Goal: Task Accomplishment & Management: Use online tool/utility

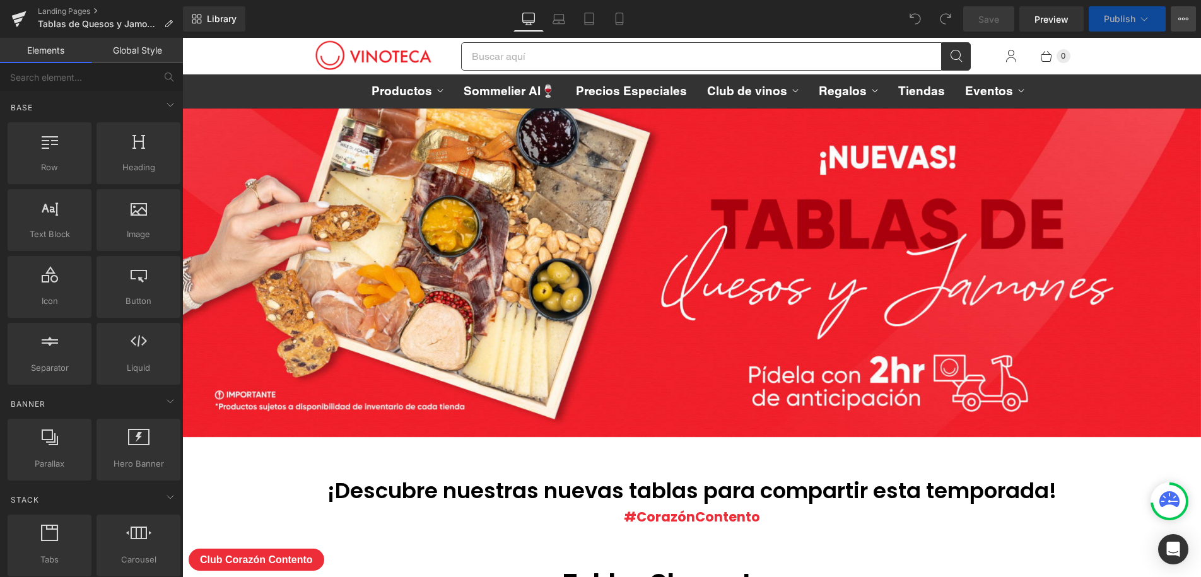
click at [1188, 23] on icon at bounding box center [1183, 19] width 10 height 10
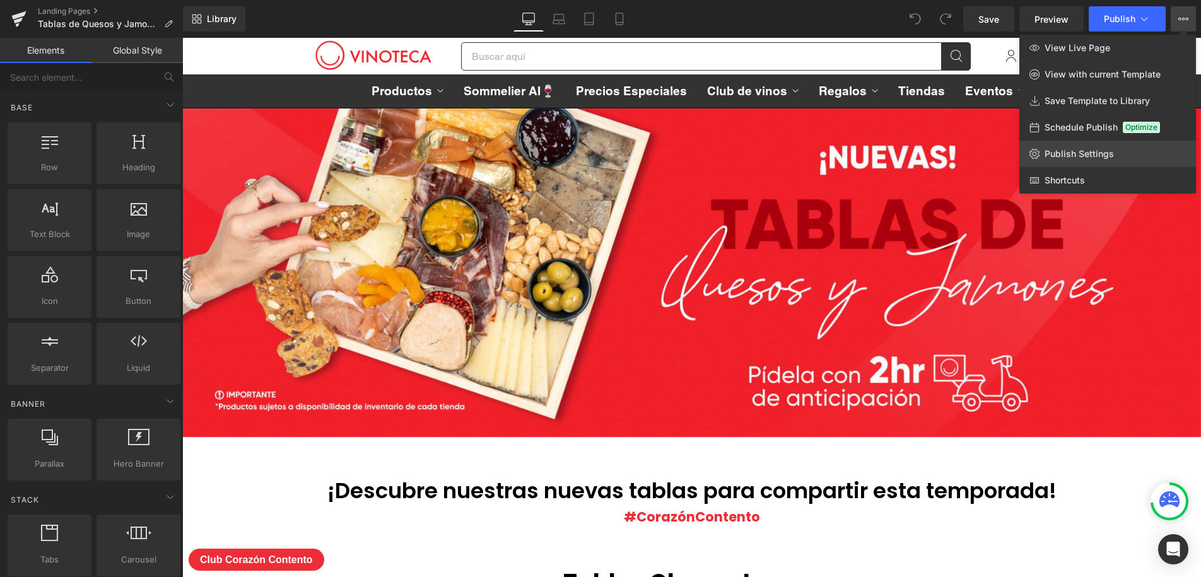
click at [1084, 157] on span "Publish Settings" at bounding box center [1078, 153] width 69 height 11
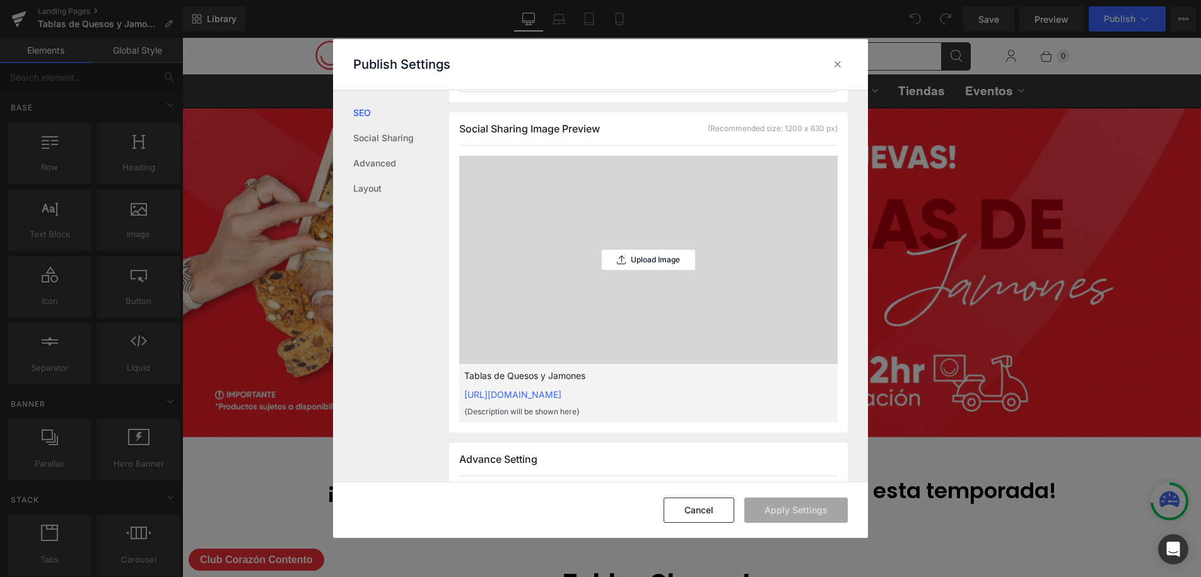
scroll to position [334, 0]
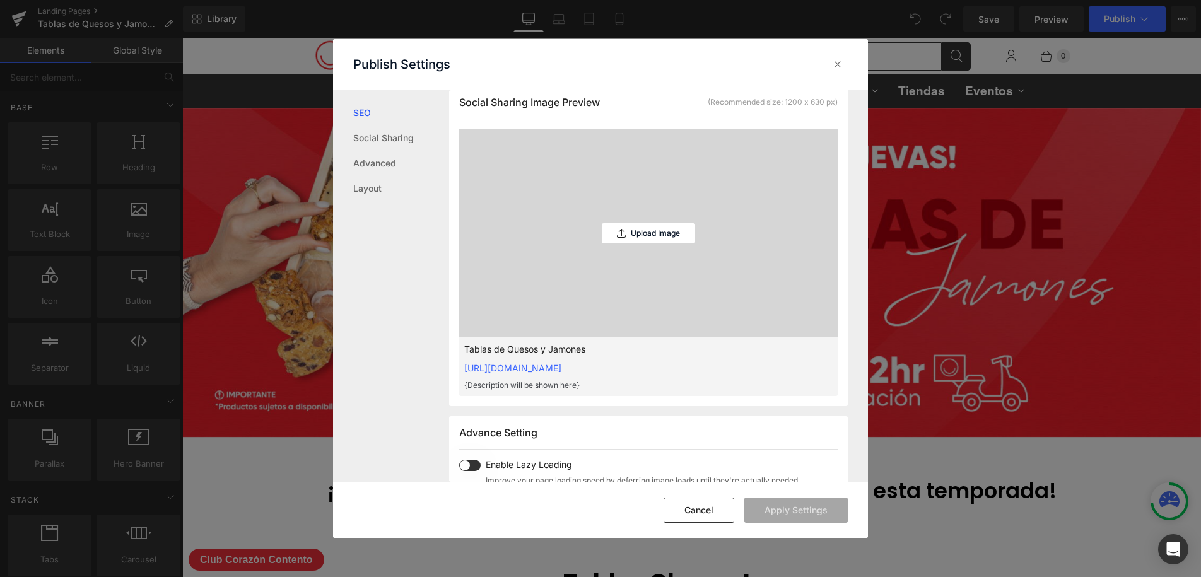
click at [646, 247] on div "Upload Image" at bounding box center [648, 233] width 93 height 208
click at [657, 235] on p "Upload Image" at bounding box center [655, 233] width 49 height 9
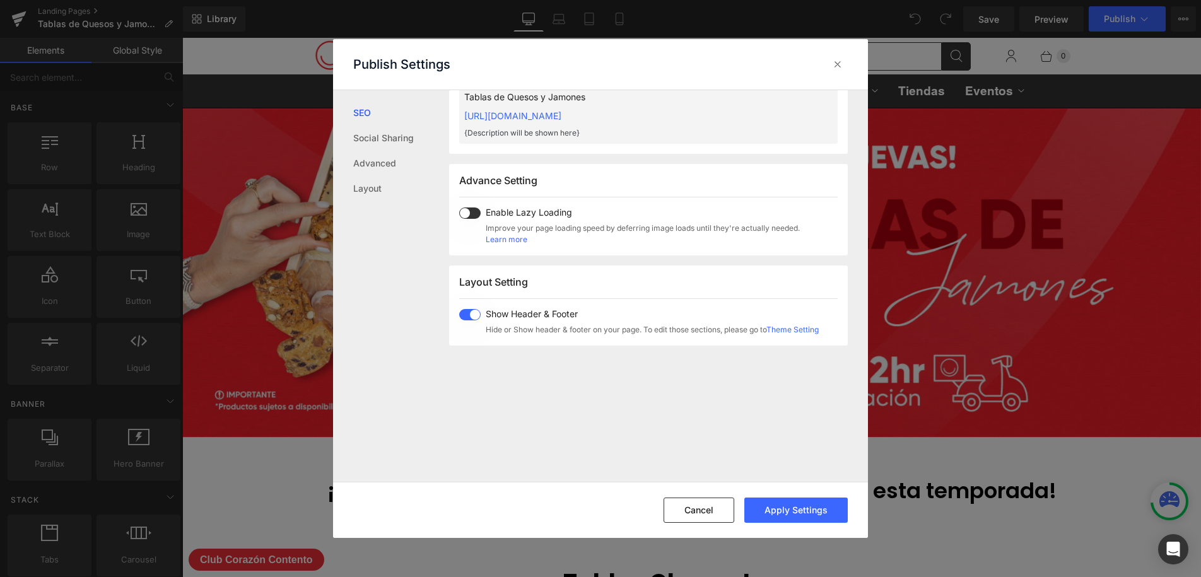
scroll to position [625, 0]
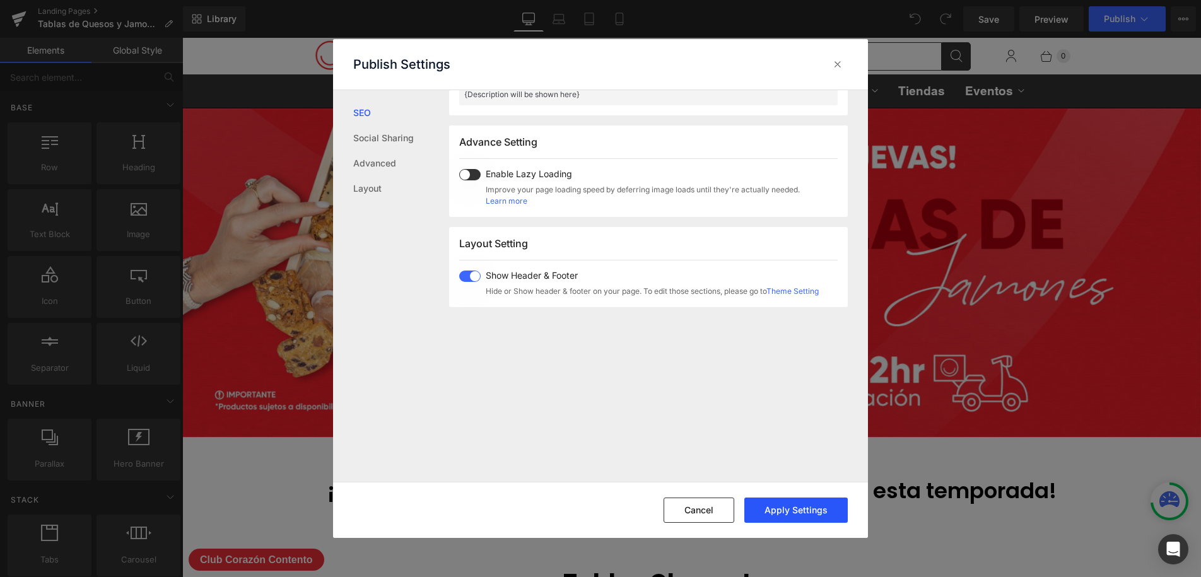
click at [788, 504] on button "Apply Settings" at bounding box center [795, 510] width 103 height 25
click at [390, 136] on link "Social Sharing" at bounding box center [401, 137] width 96 height 25
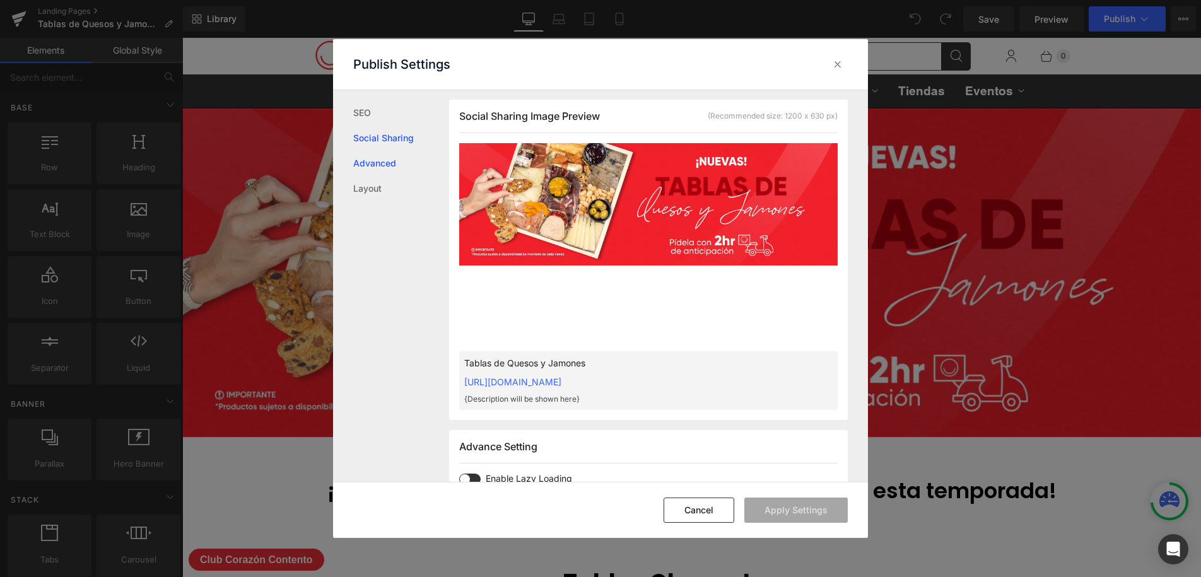
click at [387, 161] on link "Advanced" at bounding box center [401, 163] width 96 height 25
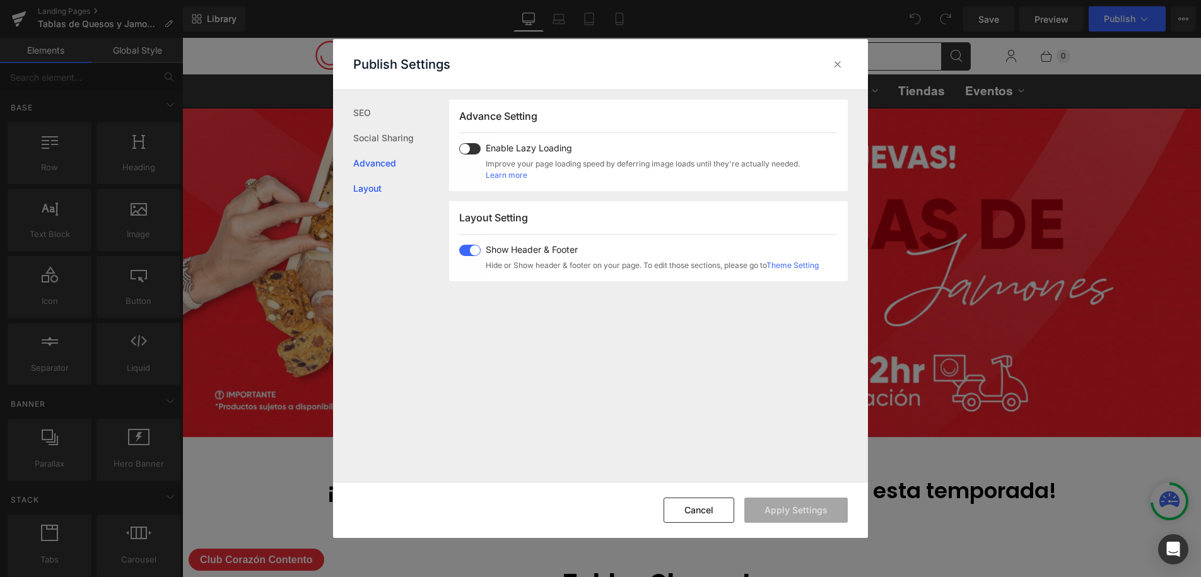
click at [375, 187] on link "Layout" at bounding box center [401, 188] width 96 height 25
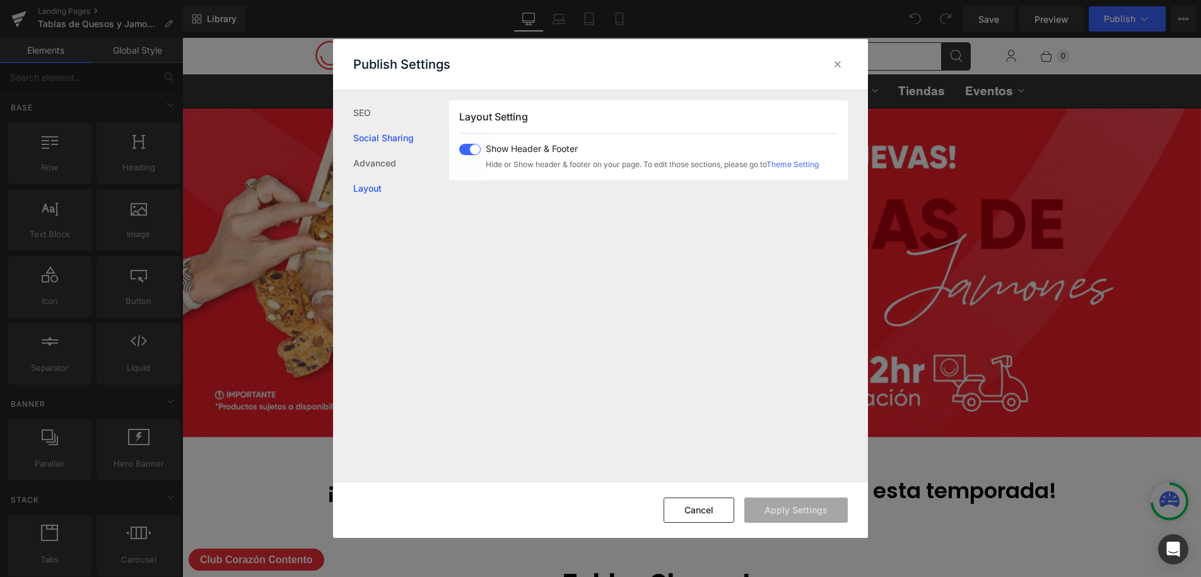
click at [385, 138] on link "Social Sharing" at bounding box center [401, 137] width 96 height 25
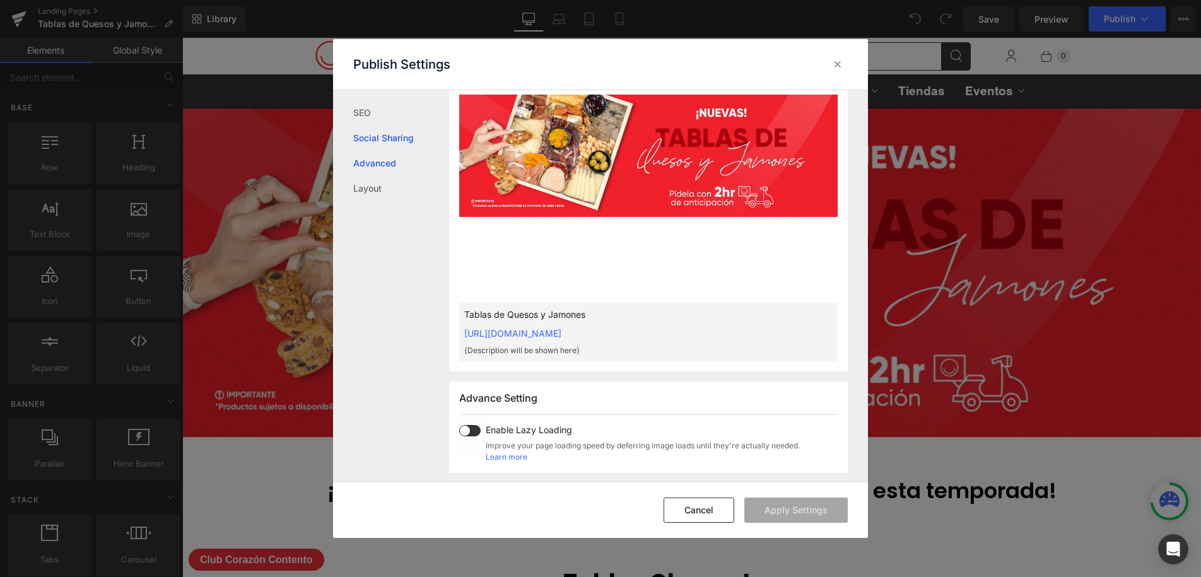
scroll to position [320, 0]
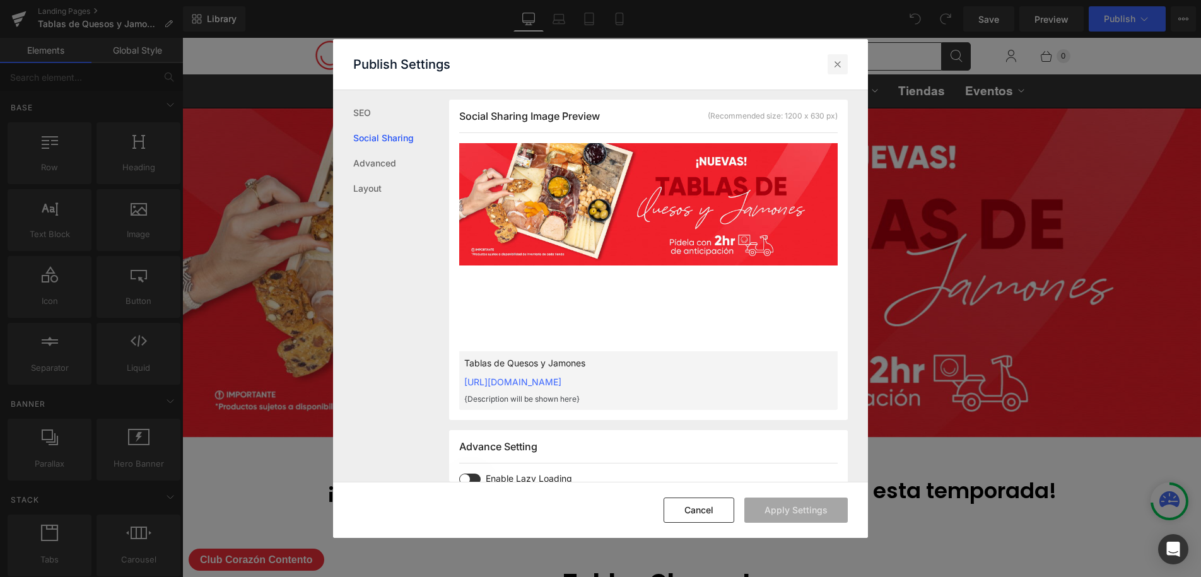
click at [837, 62] on icon at bounding box center [837, 64] width 13 height 13
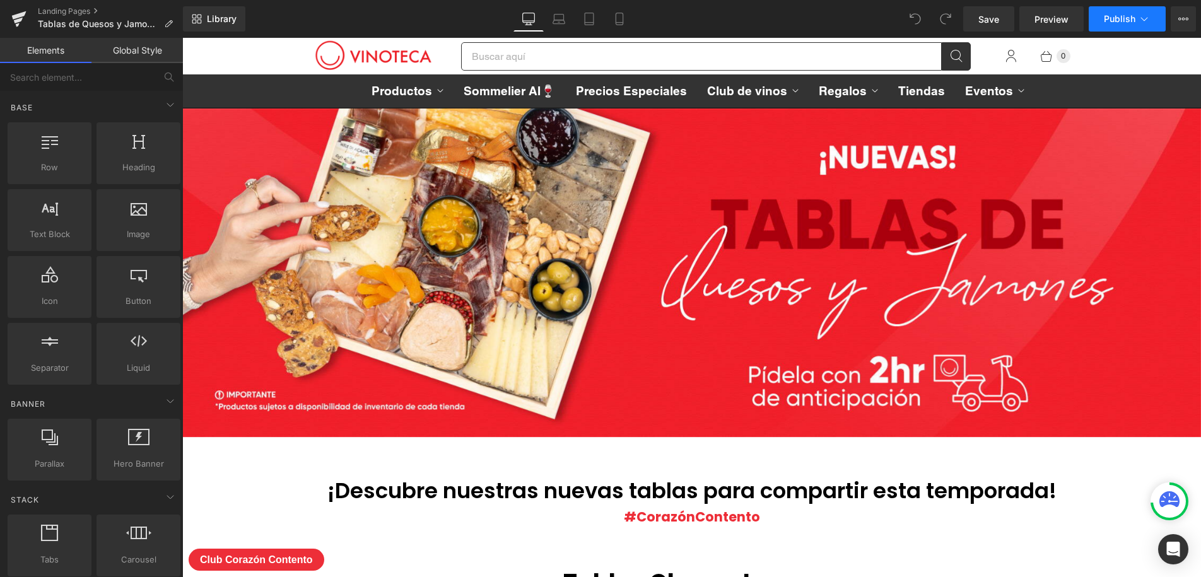
click at [1118, 22] on span "Publish" at bounding box center [1120, 19] width 32 height 10
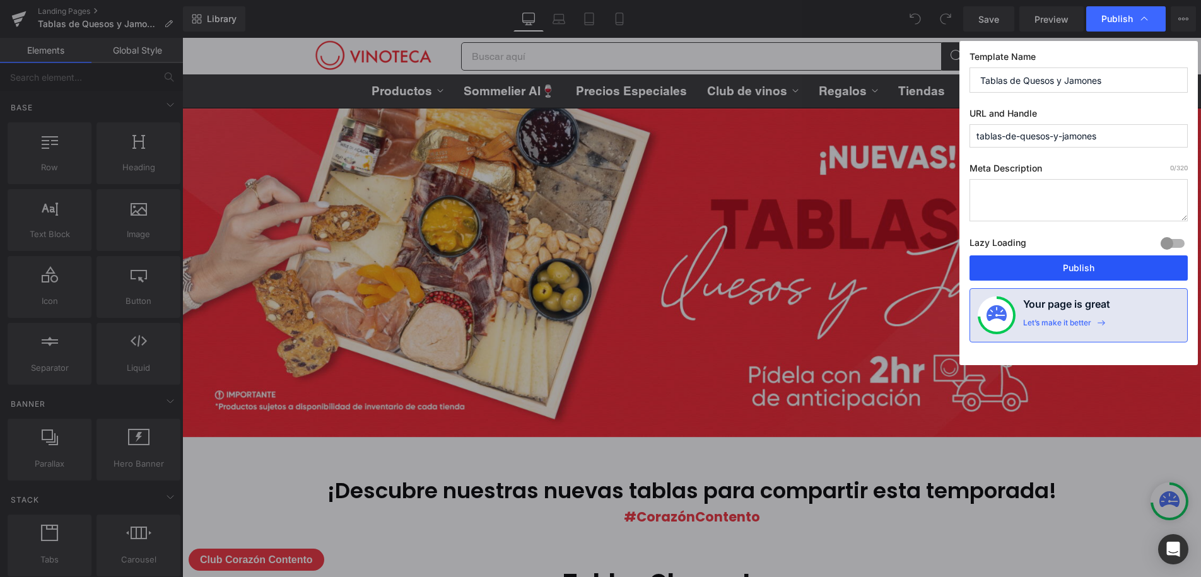
click at [1068, 270] on button "Publish" at bounding box center [1078, 267] width 218 height 25
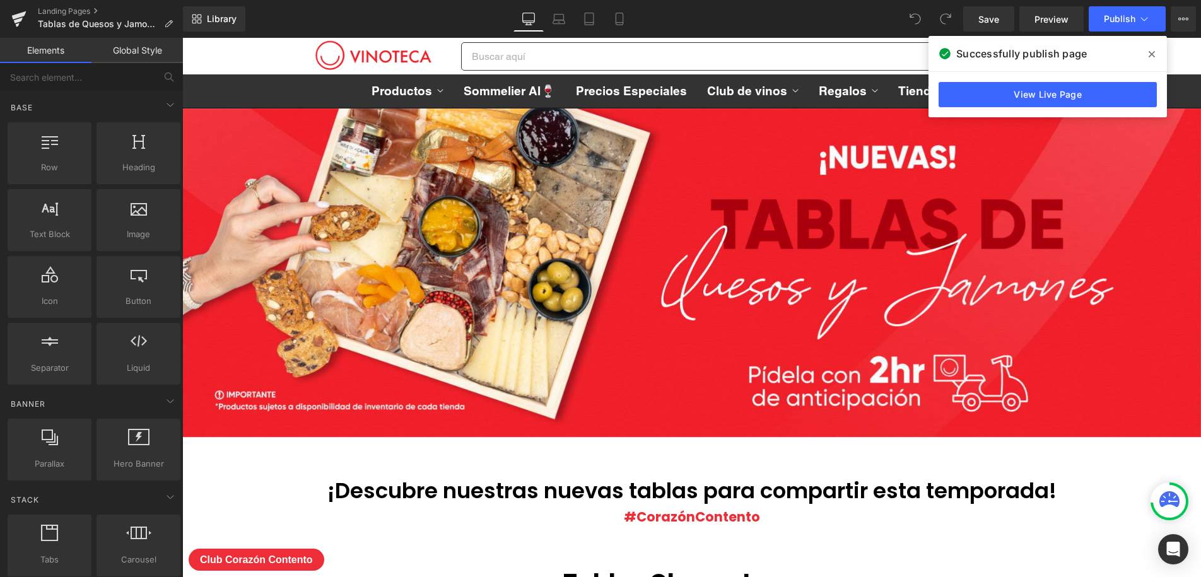
click at [1154, 52] on icon at bounding box center [1151, 54] width 6 height 10
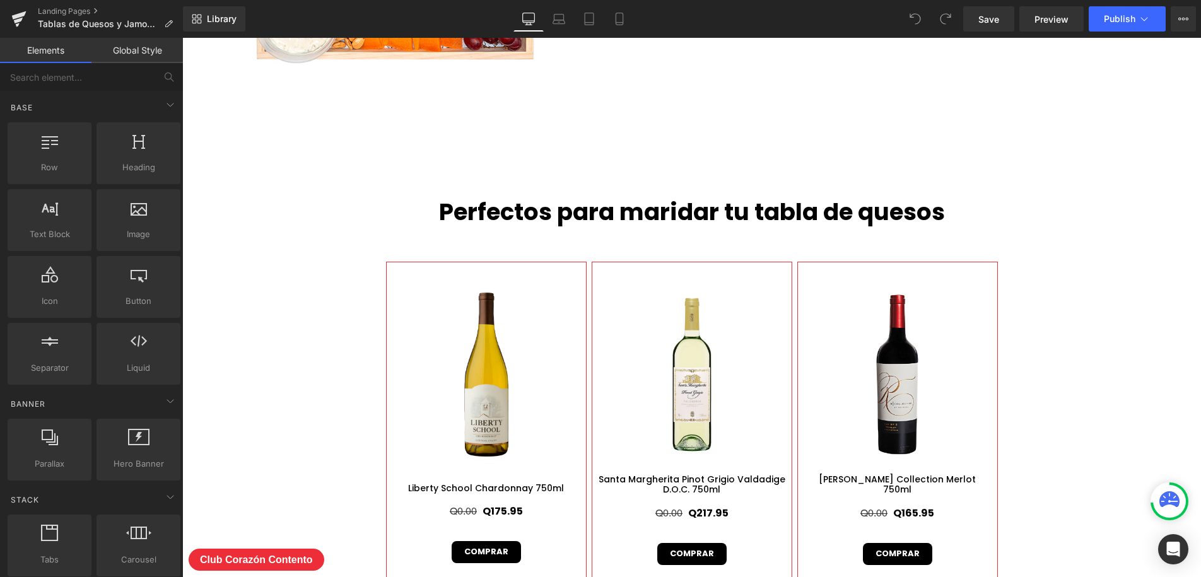
scroll to position [686, 0]
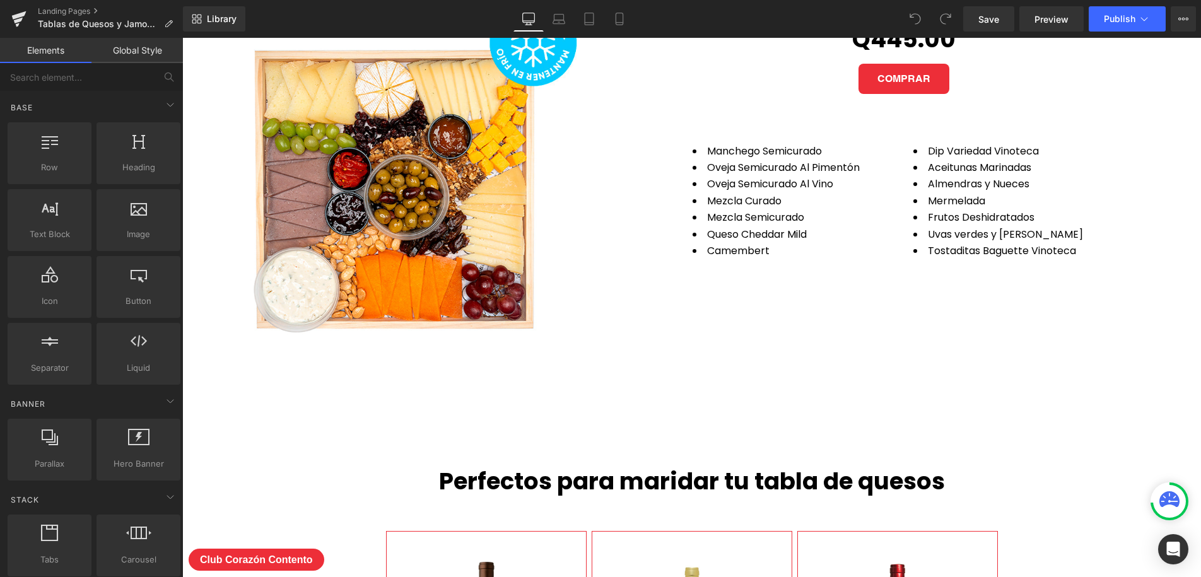
click at [1173, 502] on icon at bounding box center [1169, 499] width 20 height 16
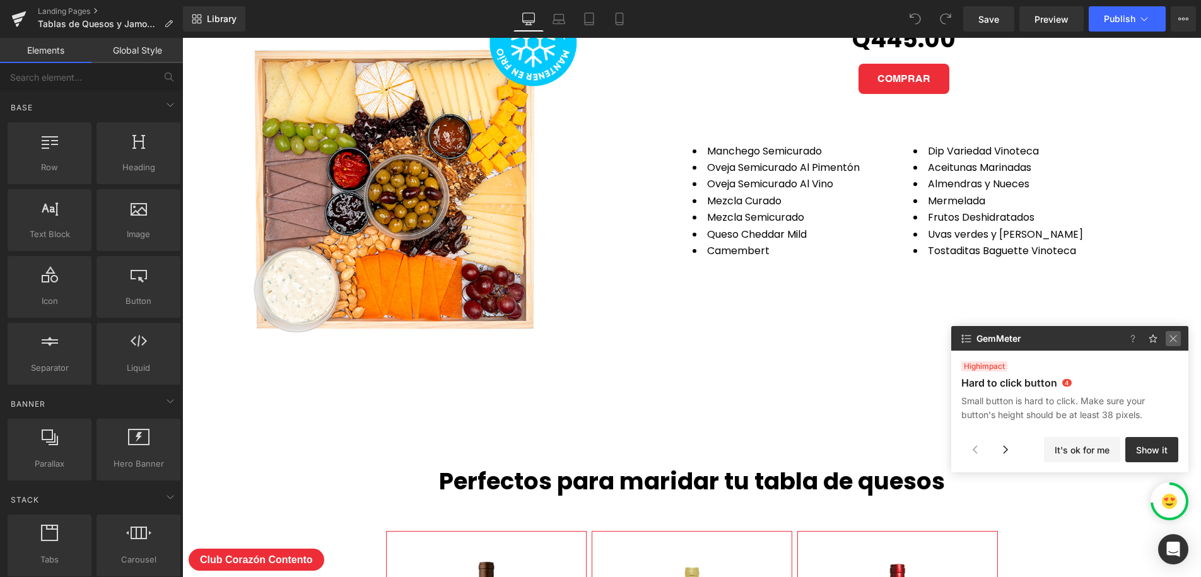
click at [1174, 339] on img at bounding box center [1172, 338] width 15 height 15
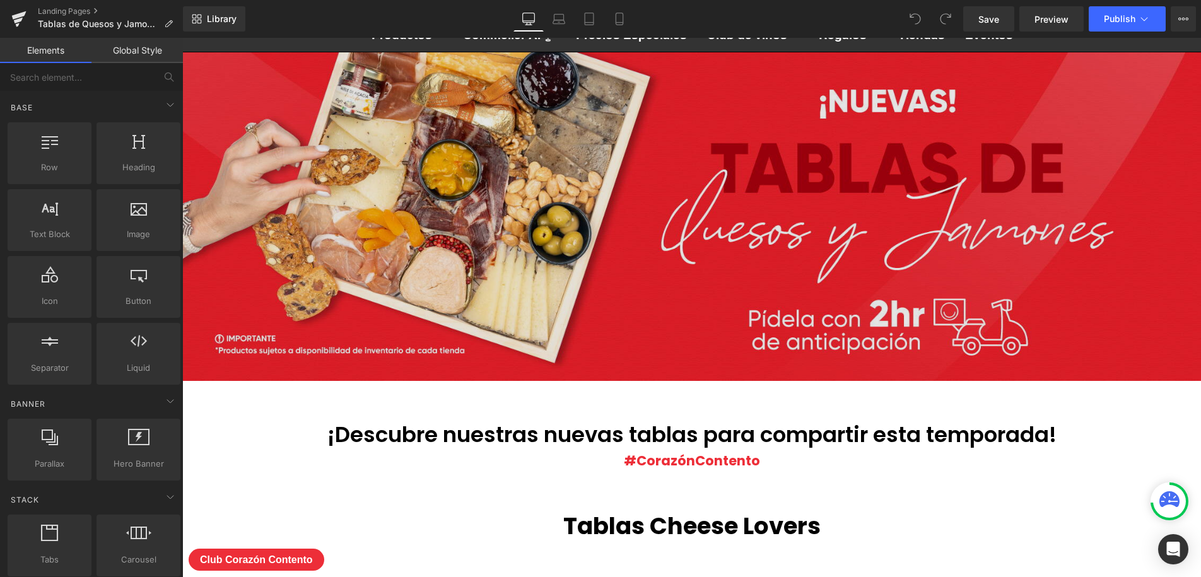
scroll to position [0, 0]
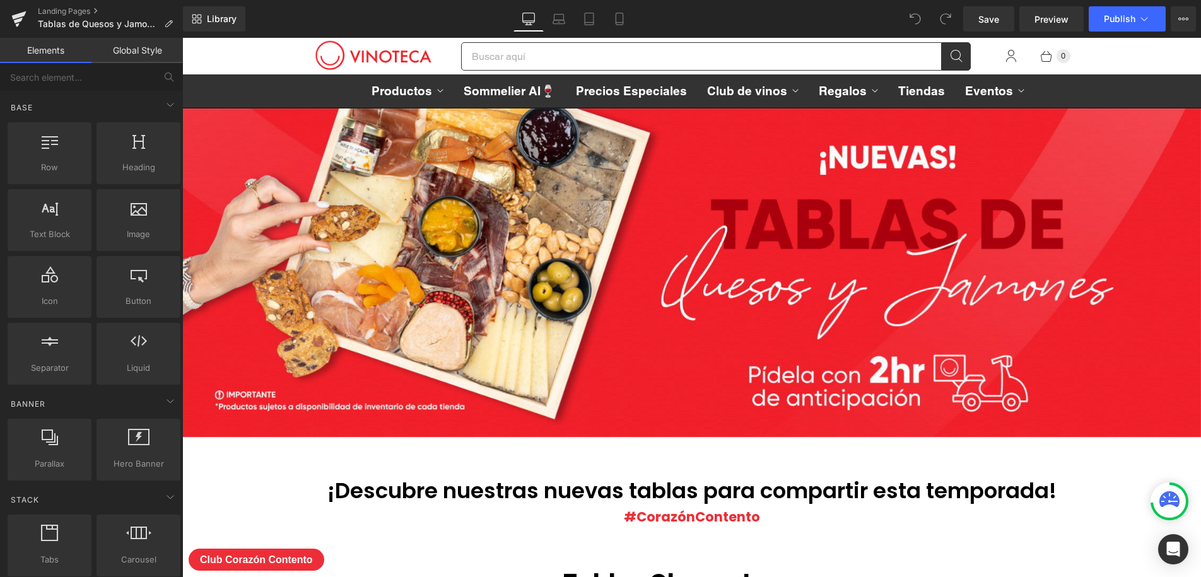
click at [128, 49] on link "Global Style" at bounding box center [136, 50] width 91 height 25
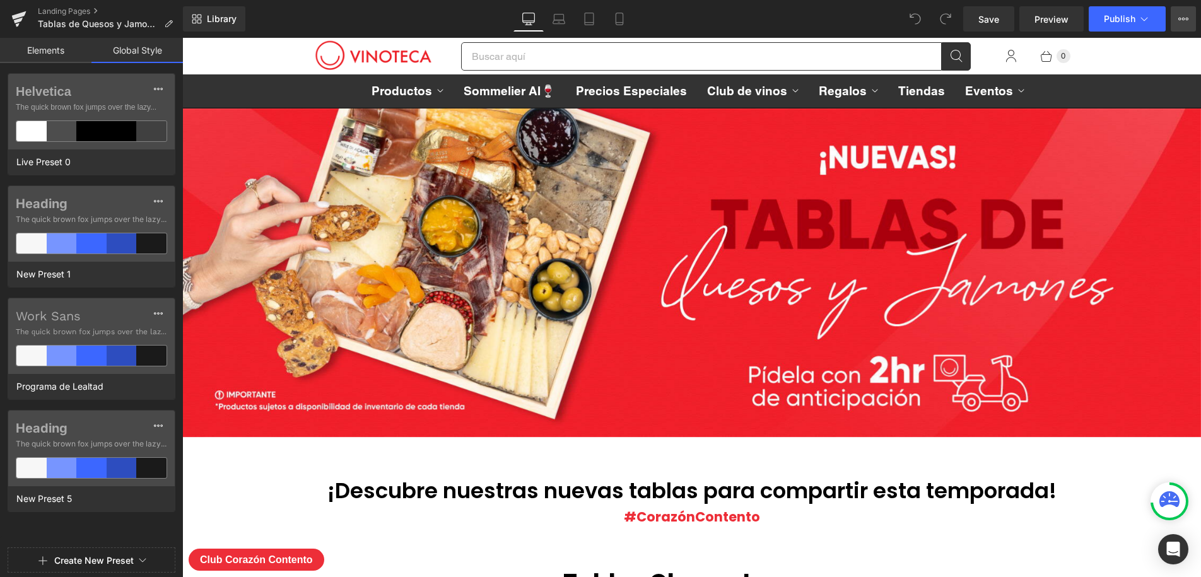
click at [1182, 18] on icon at bounding box center [1183, 19] width 3 height 3
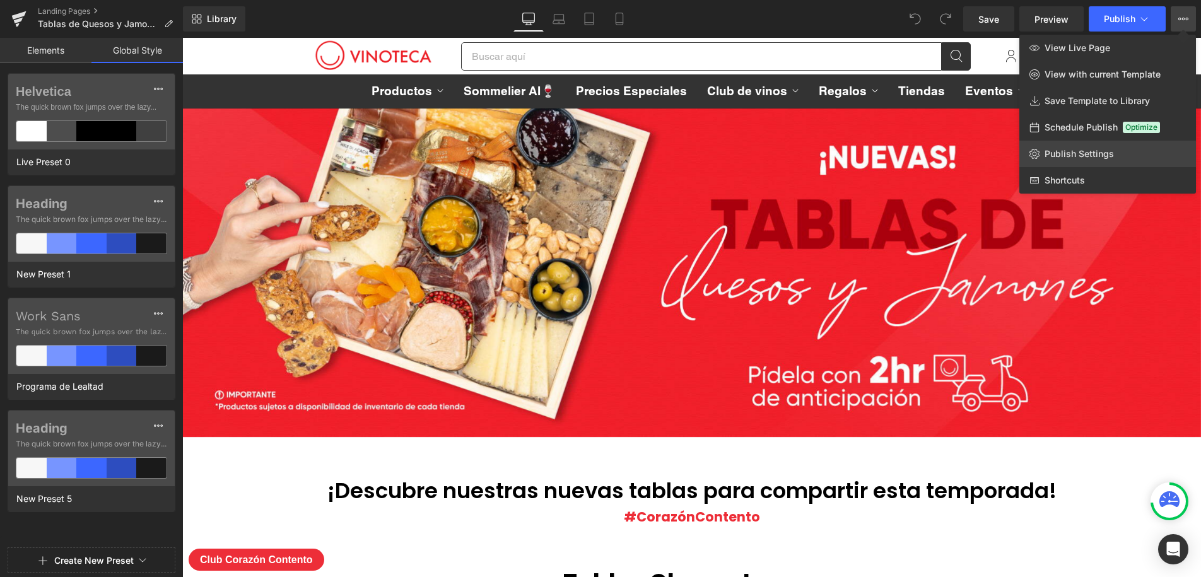
click at [1077, 153] on span "Publish Settings" at bounding box center [1078, 153] width 69 height 11
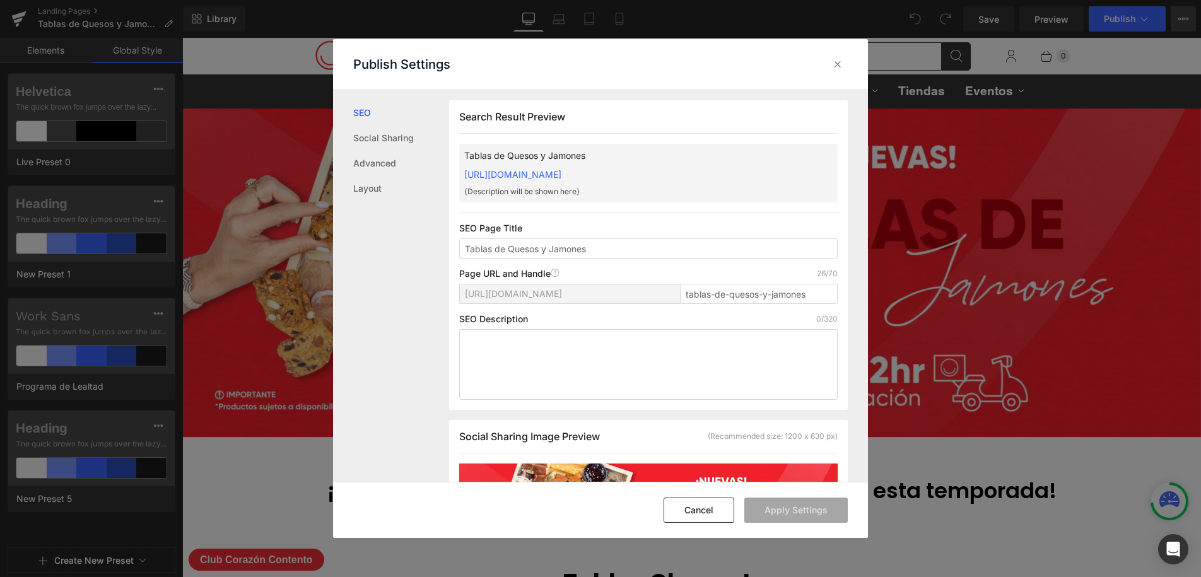
scroll to position [1, 0]
drag, startPoint x: 597, startPoint y: 248, endPoint x: 423, endPoint y: 254, distance: 174.2
click at [423, 254] on div "SEO Social Sharing Advanced Layout Search Result Preview Tablas de Quesos y Jam…" at bounding box center [600, 286] width 535 height 392
click at [590, 346] on textarea at bounding box center [648, 364] width 378 height 71
paste textarea "Tablas de Quesos y Jamones"
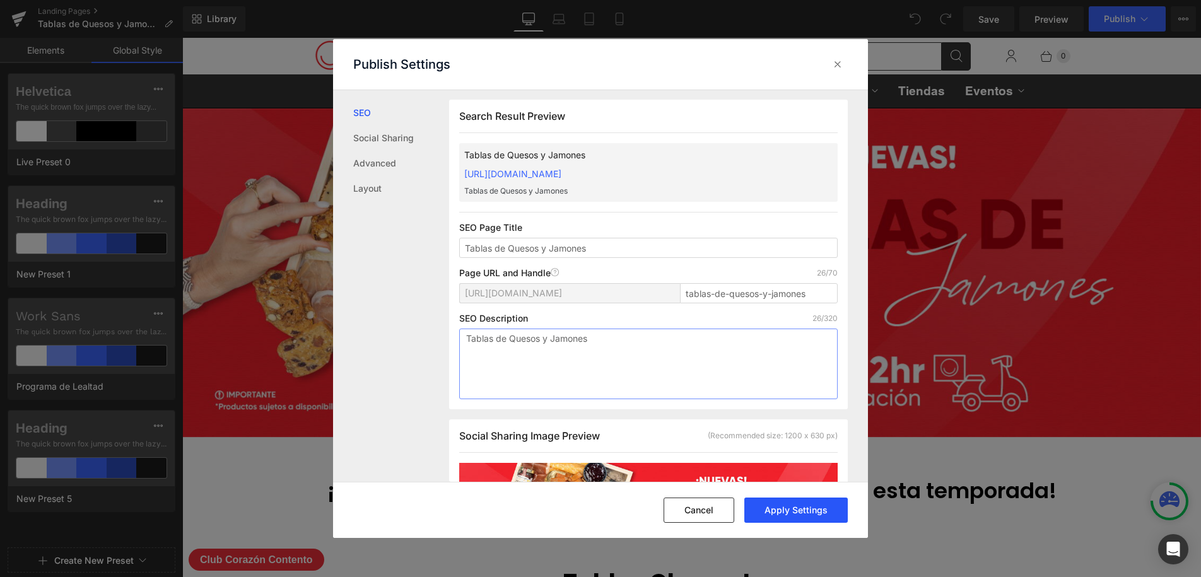
type textarea "Tablas de Quesos y Jamones"
click at [793, 513] on button "Apply Settings" at bounding box center [795, 510] width 103 height 25
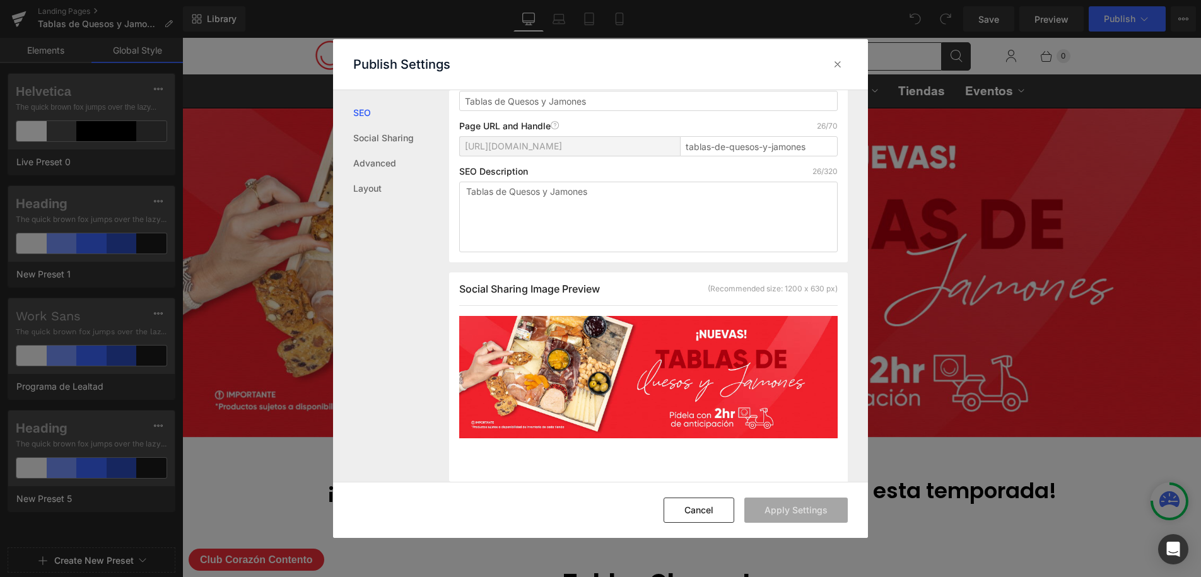
scroll to position [149, 0]
